Goal: Information Seeking & Learning: Learn about a topic

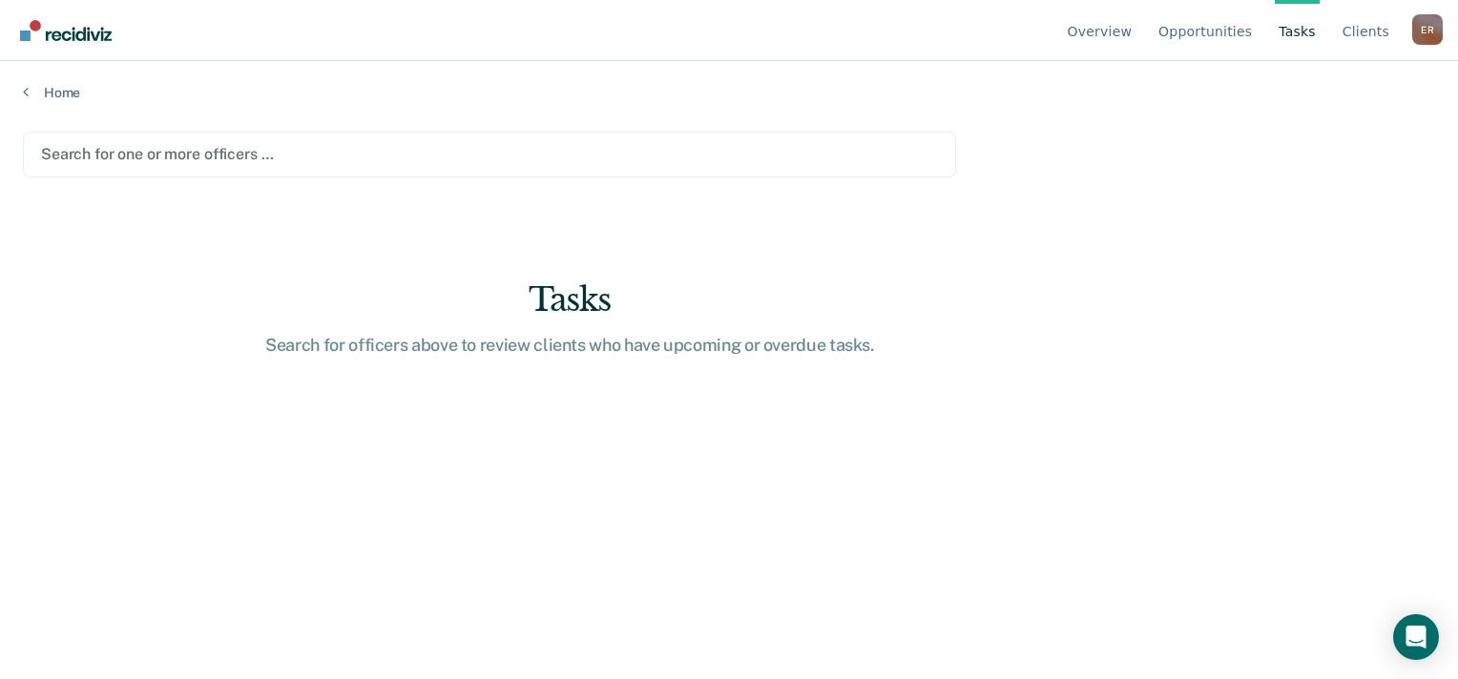
click at [241, 164] on div at bounding box center [489, 154] width 897 height 22
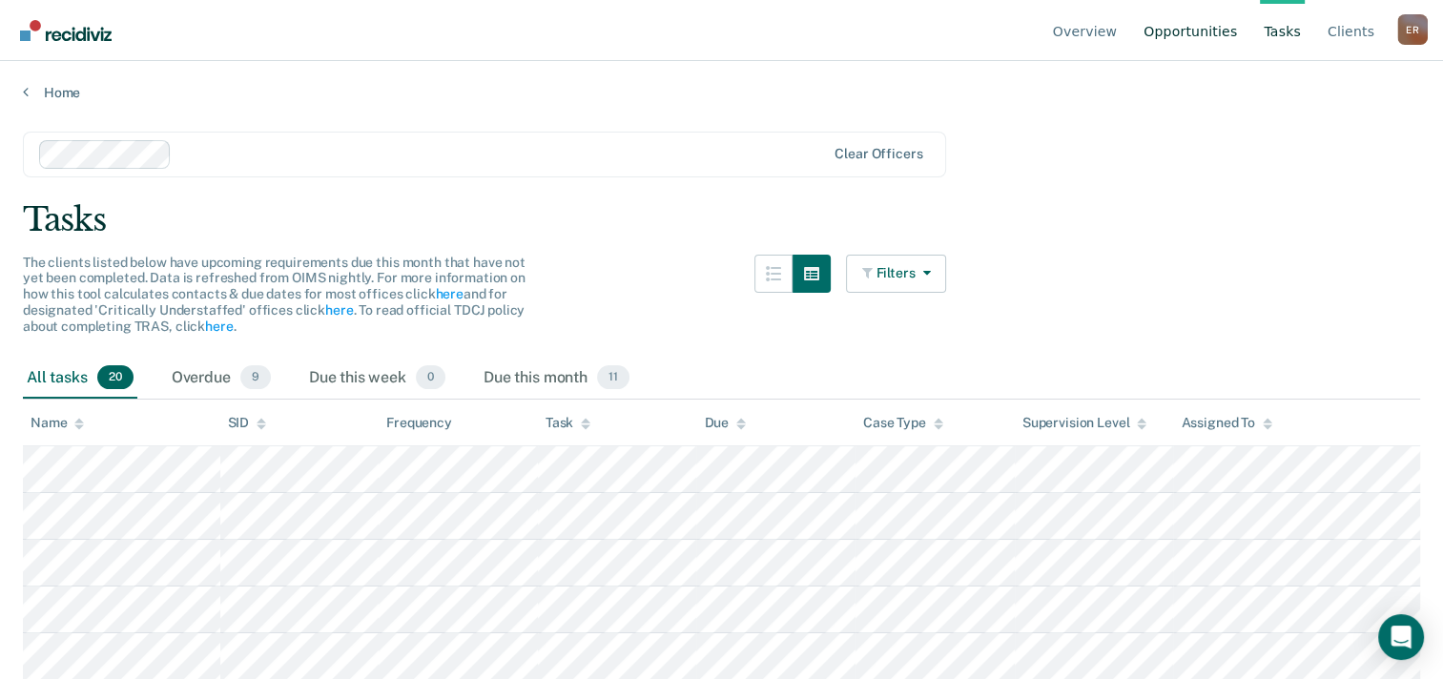
click at [1218, 38] on link "Opportunities" at bounding box center [1190, 30] width 101 height 61
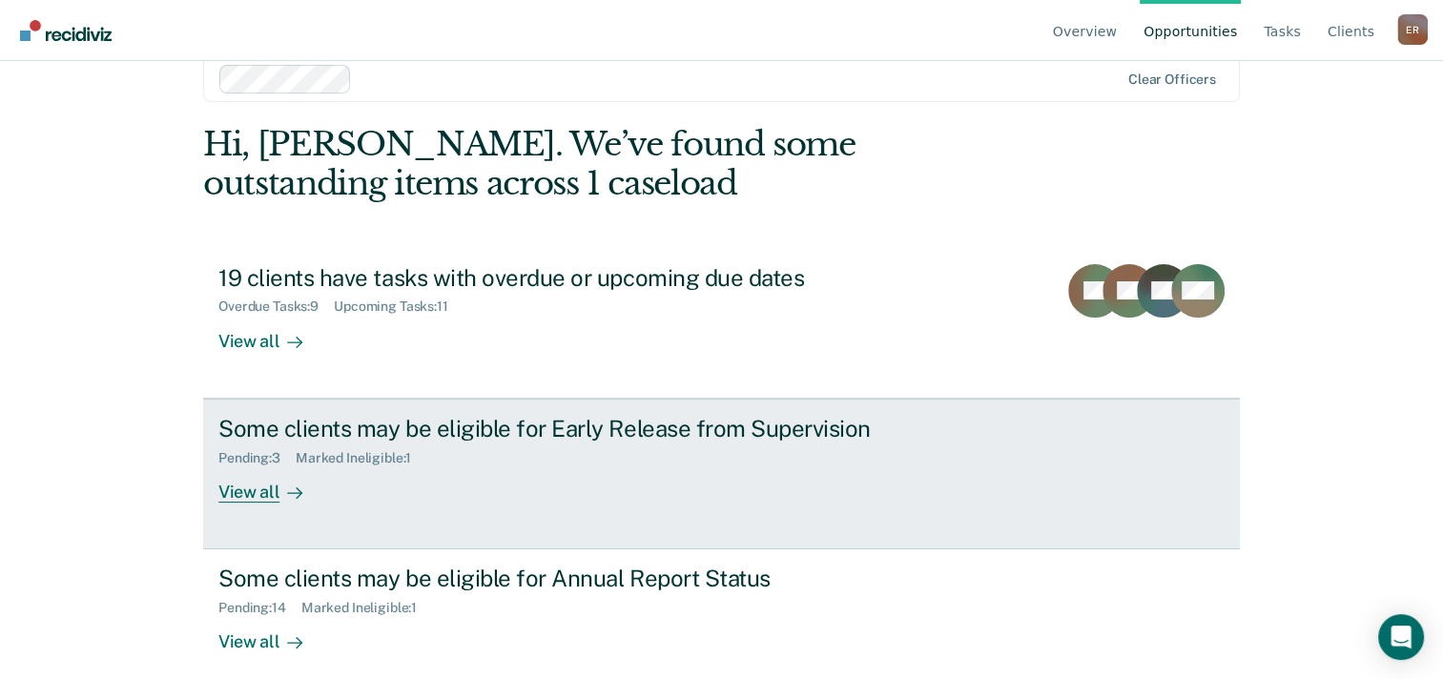
scroll to position [54, 0]
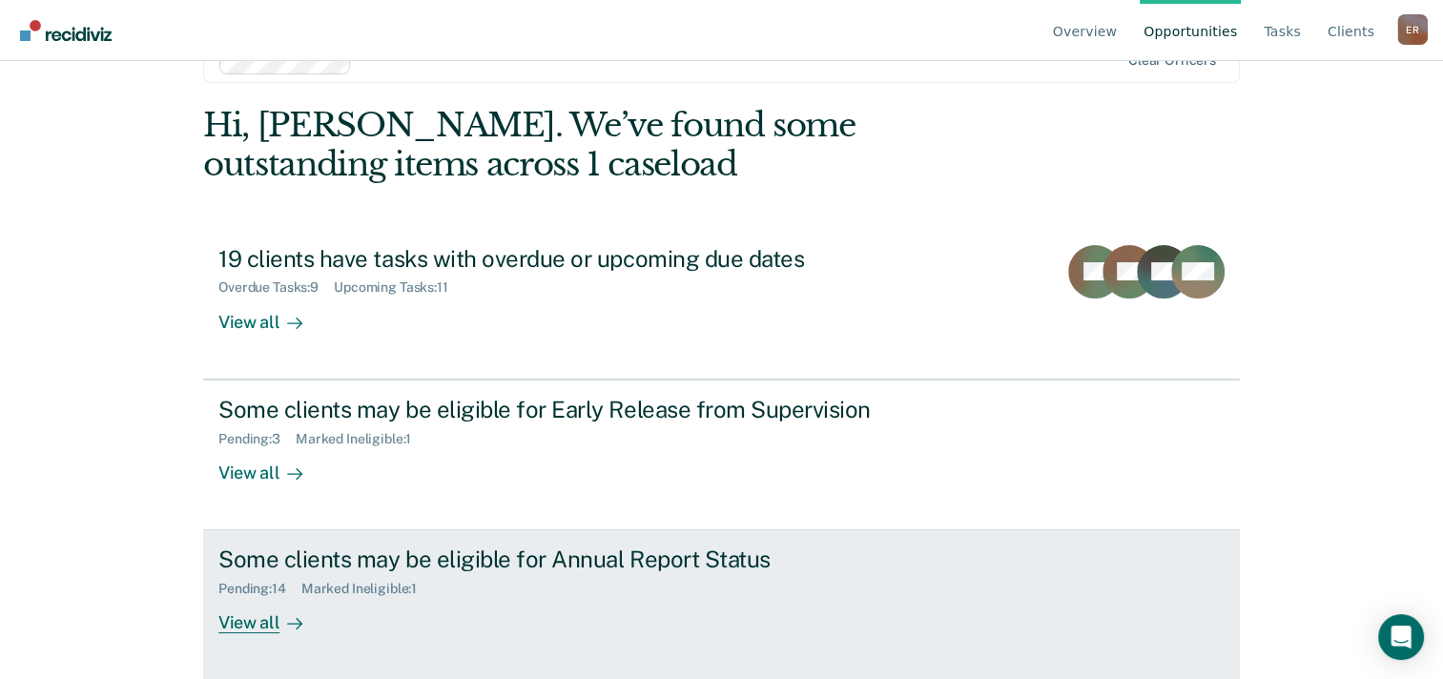
click at [704, 564] on div "Some clients may be eligible for Annual Report Status" at bounding box center [553, 560] width 670 height 28
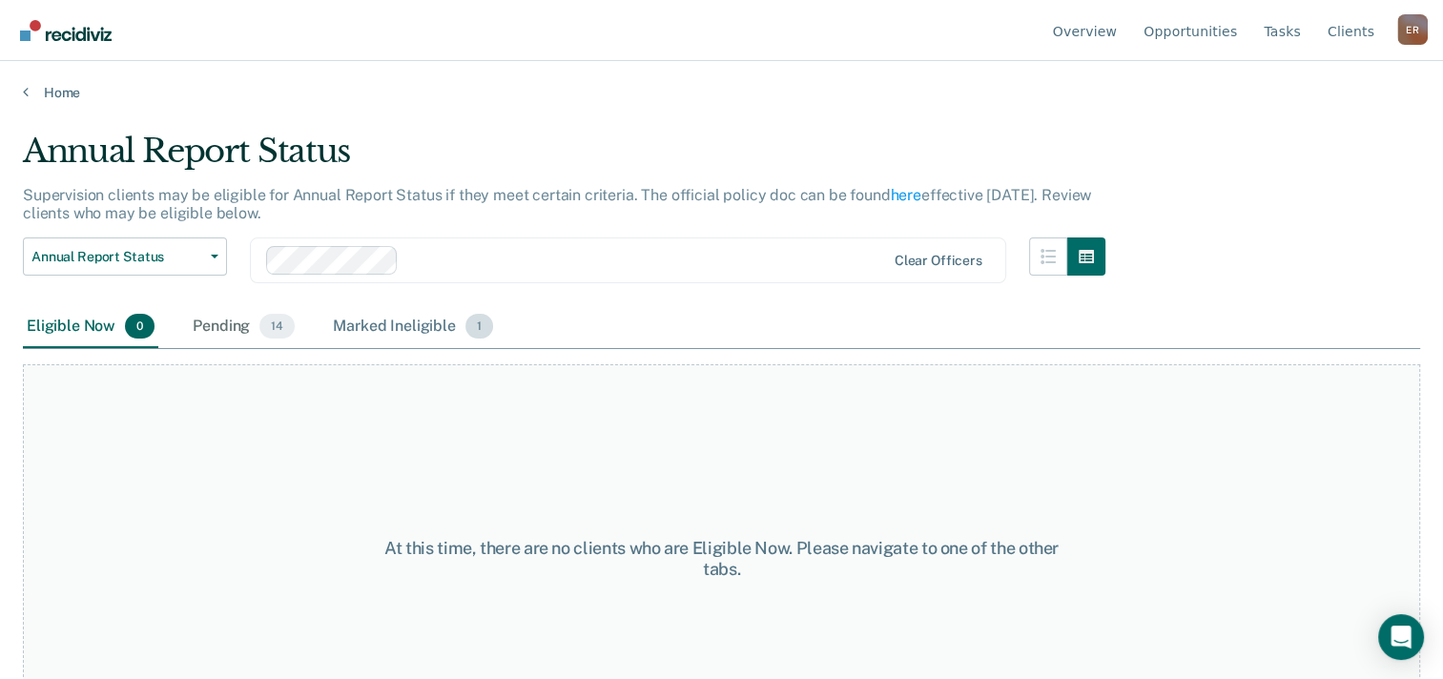
click at [409, 331] on div "Marked Ineligible 1" at bounding box center [413, 327] width 168 height 42
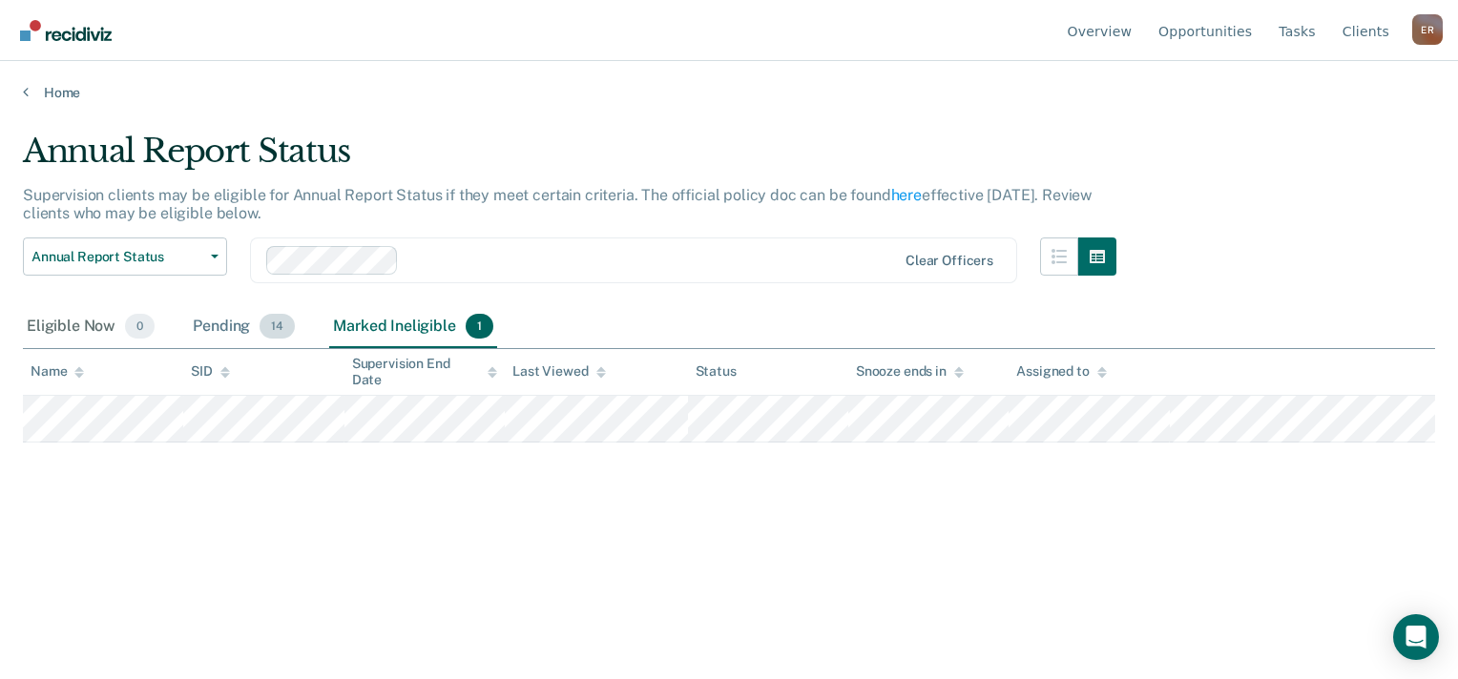
click at [195, 330] on div "Pending 14" at bounding box center [244, 327] width 110 height 42
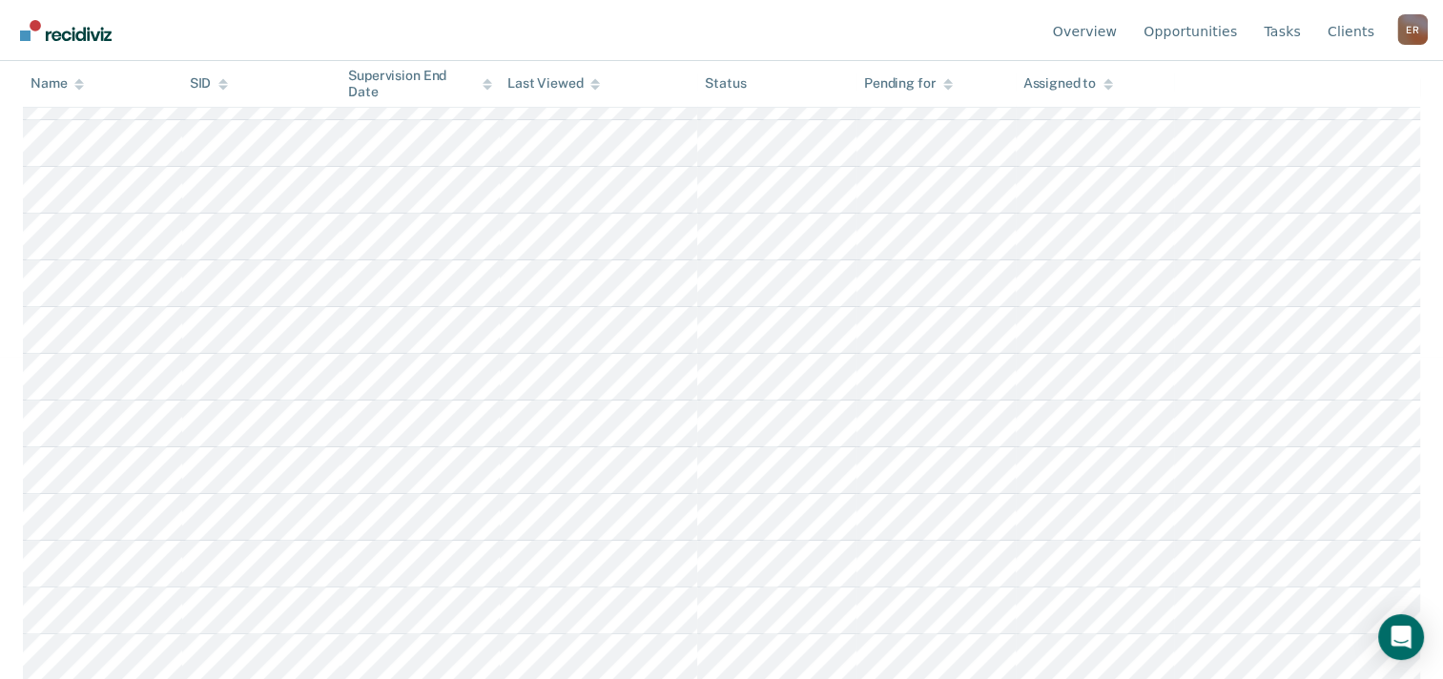
scroll to position [369, 0]
